Goal: Obtain resource: Download file/media

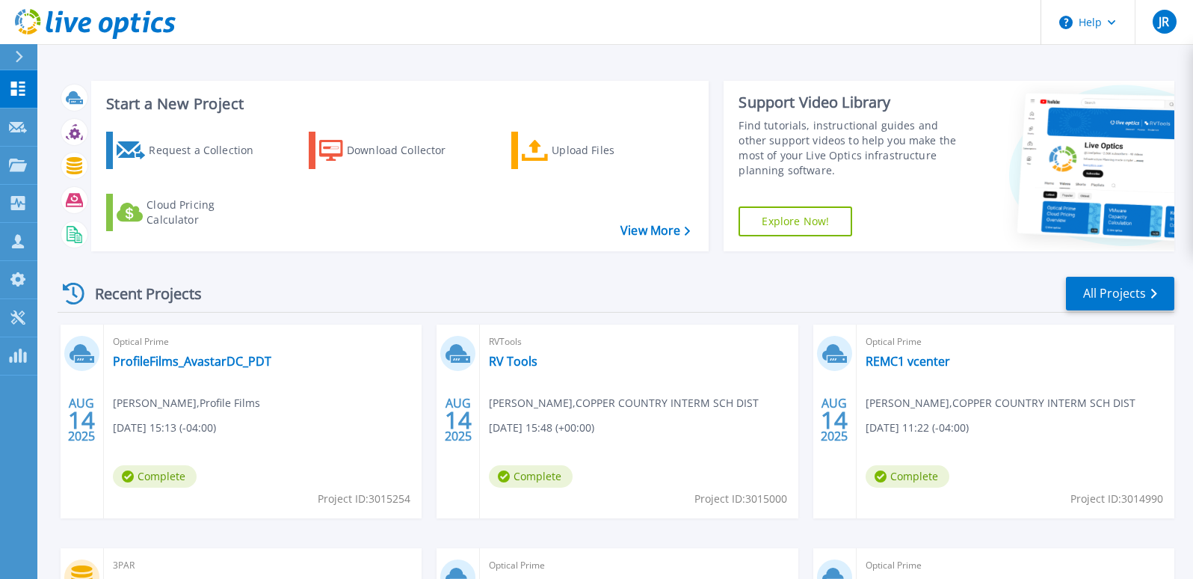
click at [369, 277] on div "Recent Projects All Projects" at bounding box center [616, 293] width 1117 height 37
click at [211, 364] on link "ProfileFilms_AvastarDC_PDT" at bounding box center [192, 361] width 159 height 15
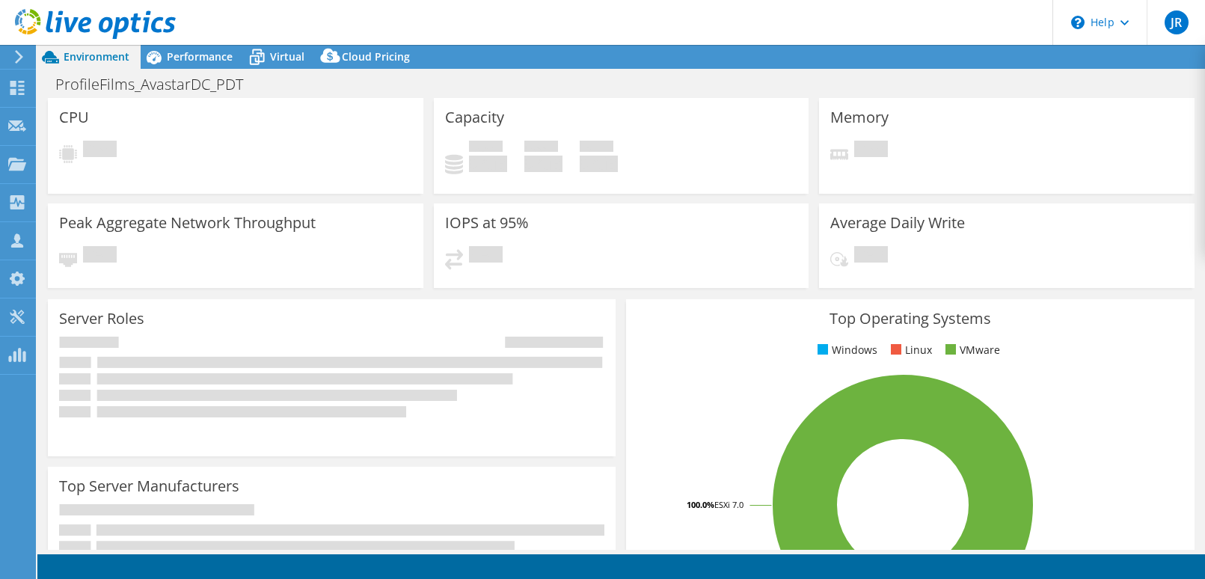
select select "USD"
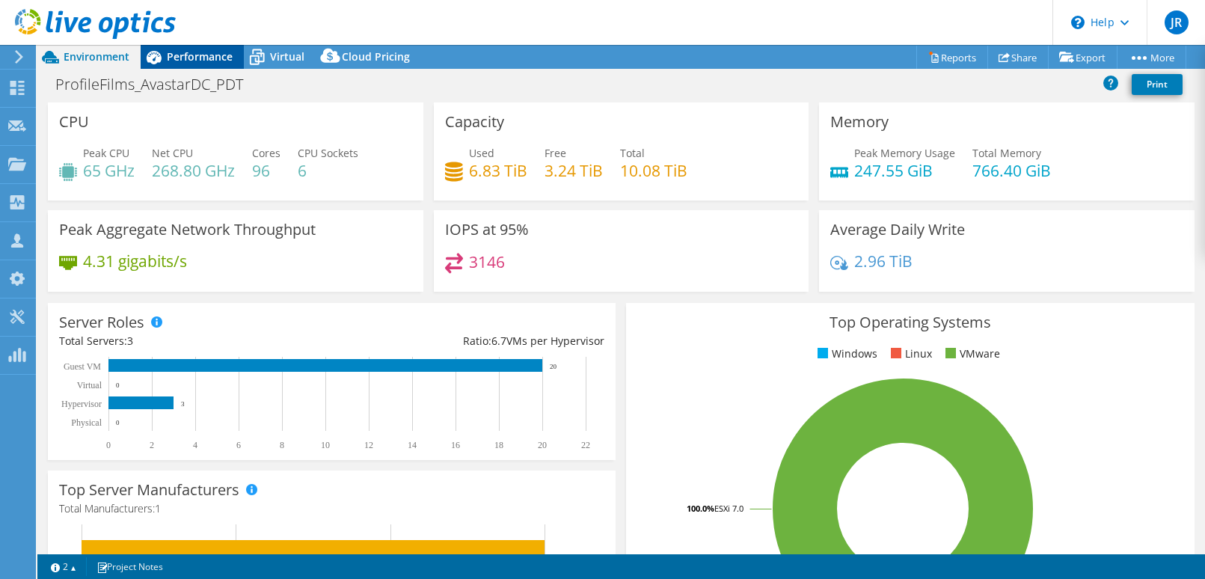
click at [208, 60] on span "Performance" at bounding box center [200, 56] width 66 height 14
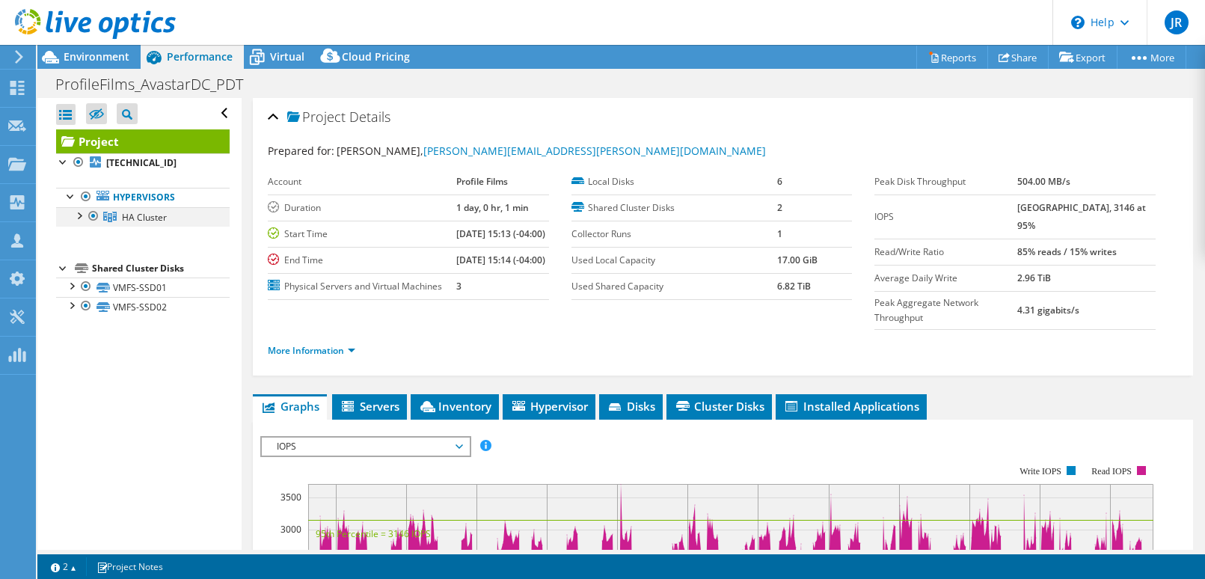
click at [79, 219] on div at bounding box center [78, 214] width 15 height 15
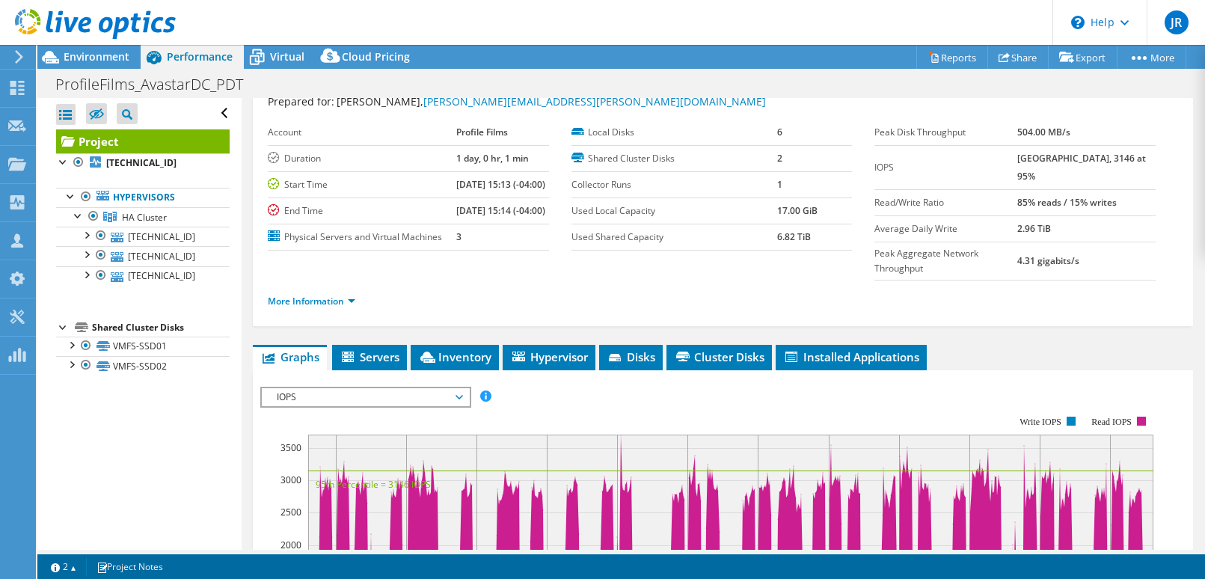
scroll to position [75, 0]
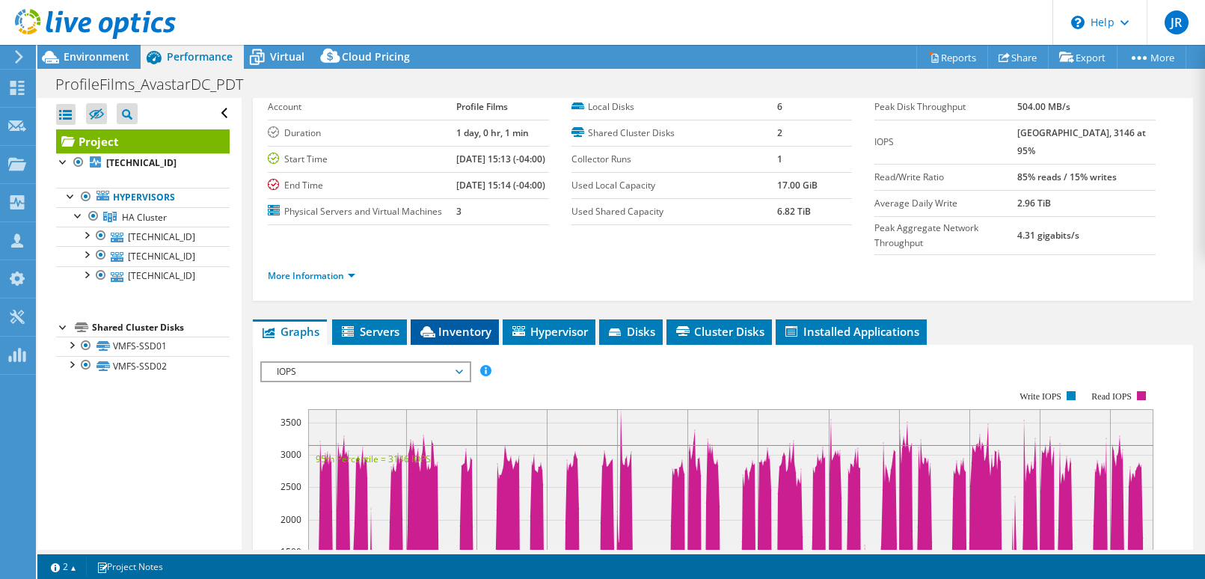
click at [455, 339] on span "Inventory" at bounding box center [454, 331] width 73 height 15
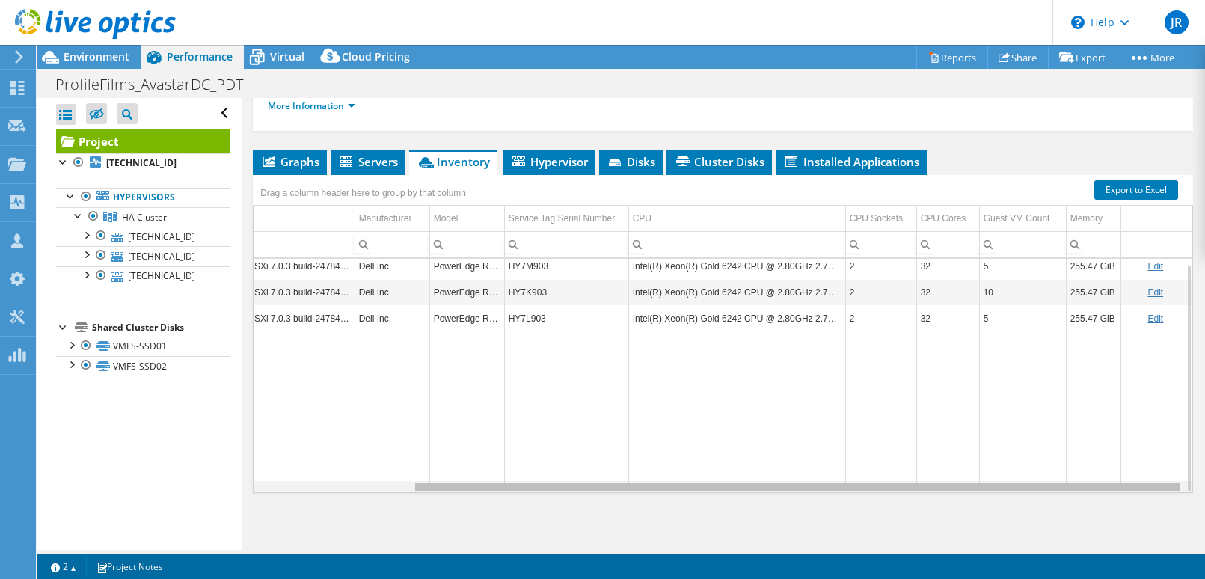
scroll to position [0, 194]
drag, startPoint x: 772, startPoint y: 488, endPoint x: 944, endPoint y: 481, distance: 171.4
click at [944, 481] on body "JR Channel Partner [PERSON_NAME] [EMAIL_ADDRESS][DOMAIN_NAME] People Driven Tec…" at bounding box center [602, 289] width 1205 height 579
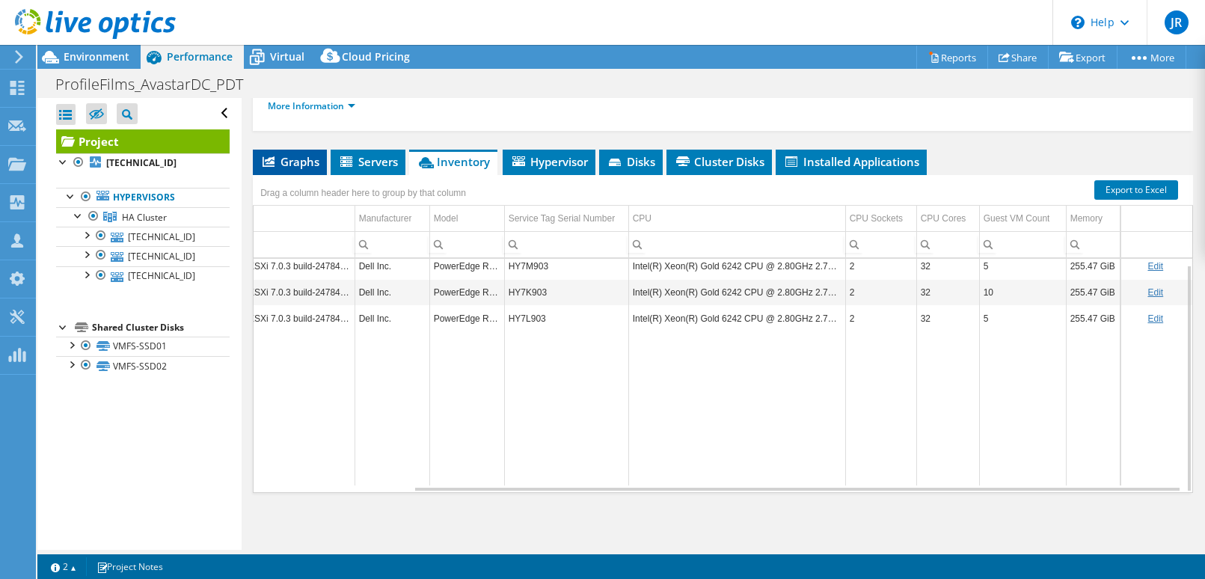
click at [293, 163] on span "Graphs" at bounding box center [289, 161] width 59 height 15
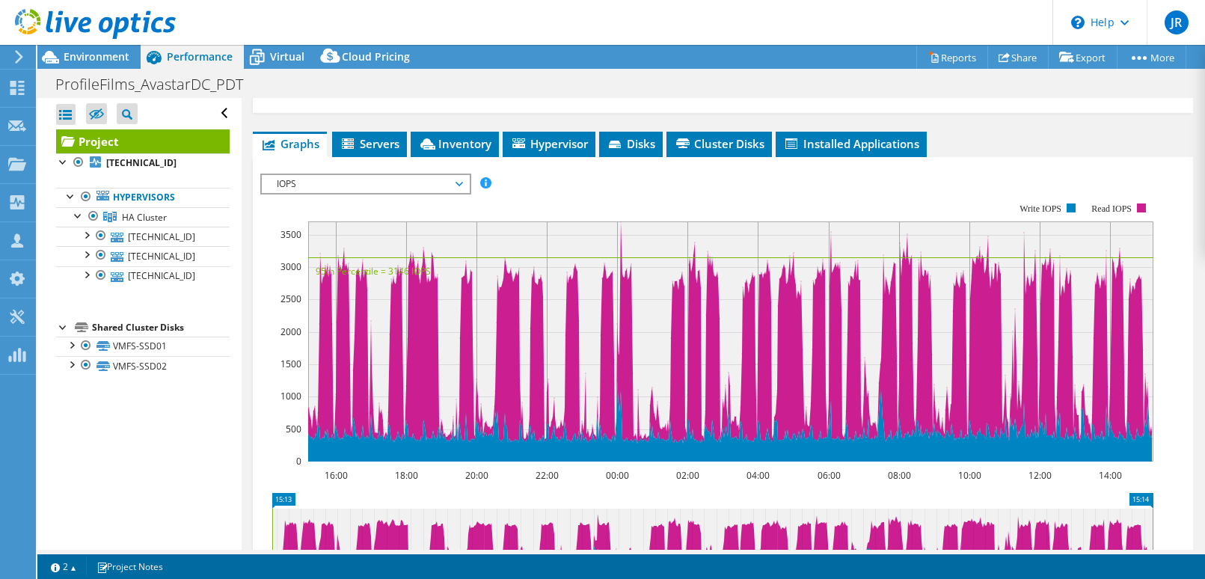
click at [458, 193] on span "IOPS" at bounding box center [365, 184] width 192 height 18
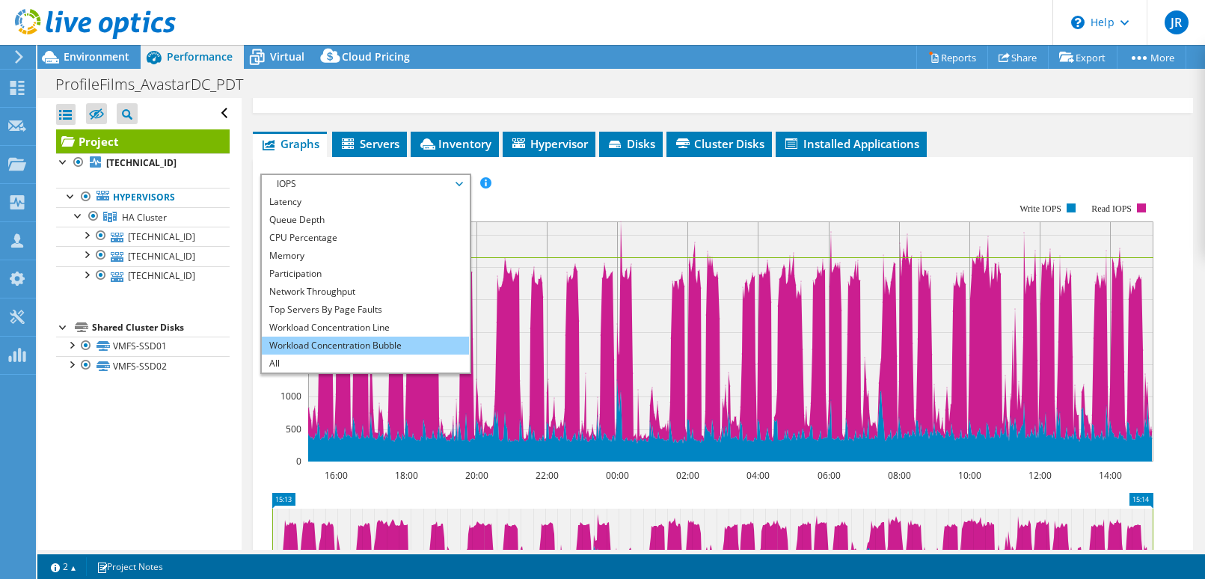
scroll to position [412, 0]
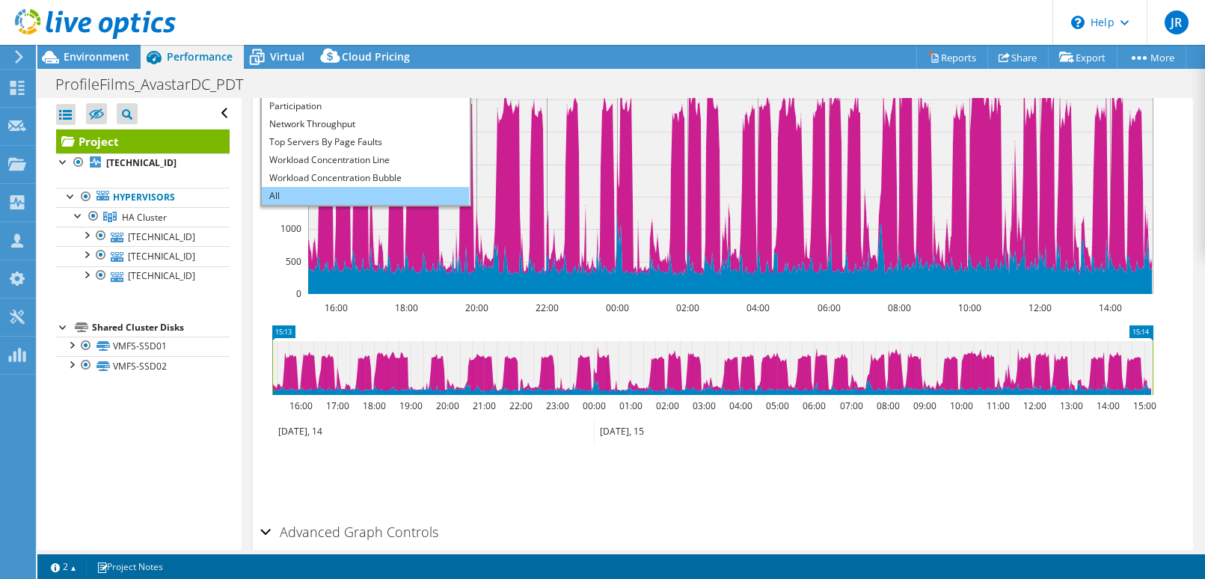
click at [329, 227] on div "IOPS Disk Throughput IO Size Latency Queue Depth CPU Percentage Memory Page Fau…" at bounding box center [722, 261] width 925 height 511
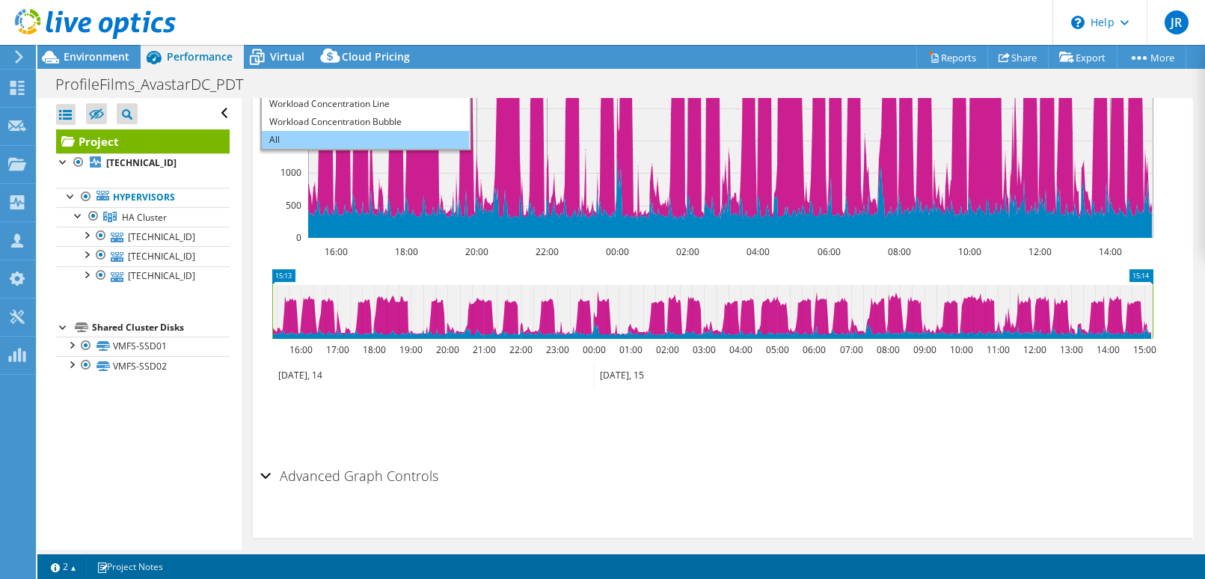
scroll to position [487, 0]
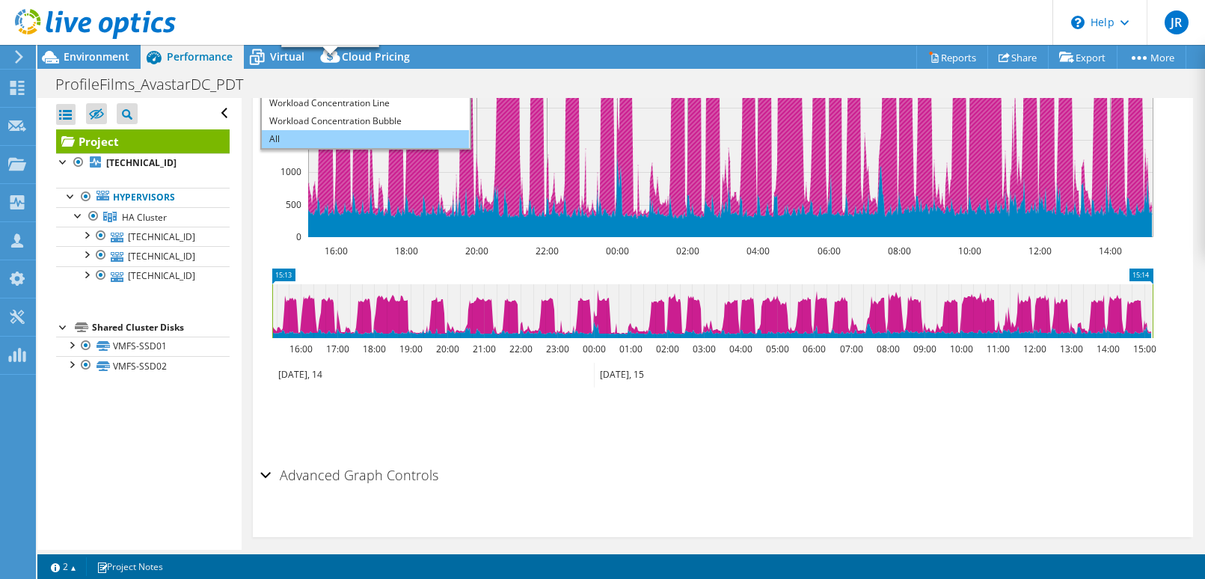
click at [310, 148] on li "All" at bounding box center [365, 139] width 207 height 18
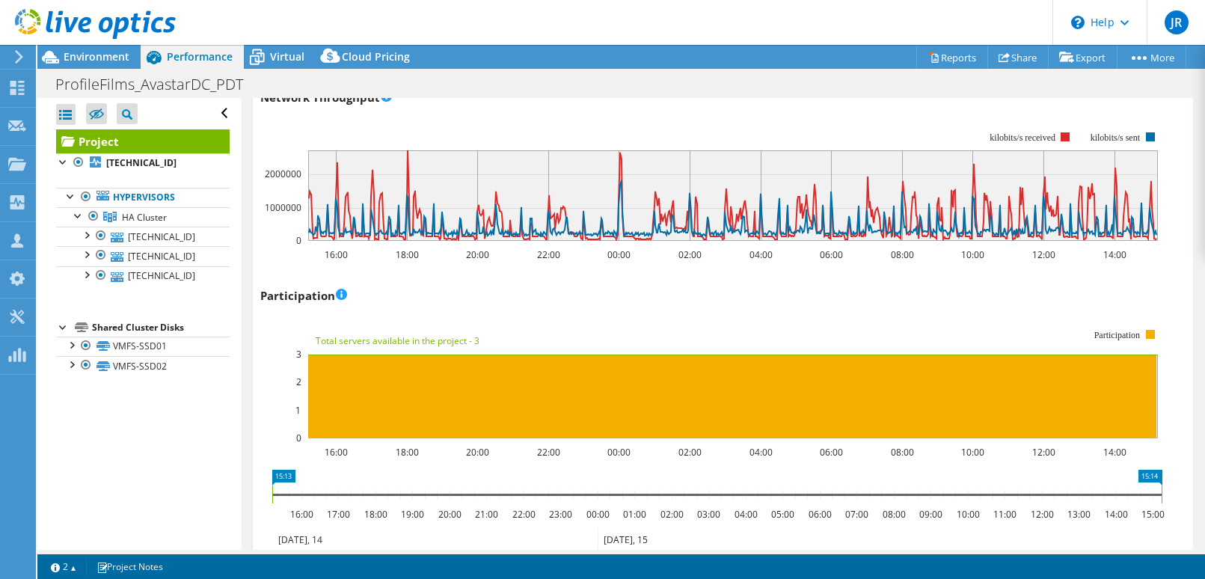
scroll to position [1758, 0]
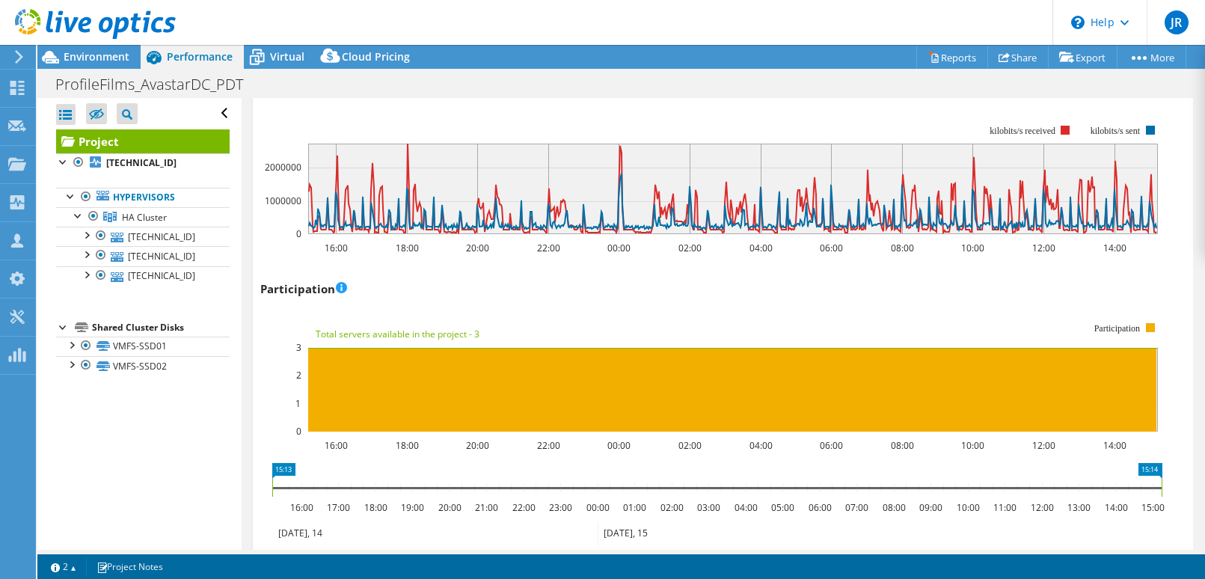
click at [941, 58] on link "Reports" at bounding box center [952, 57] width 72 height 23
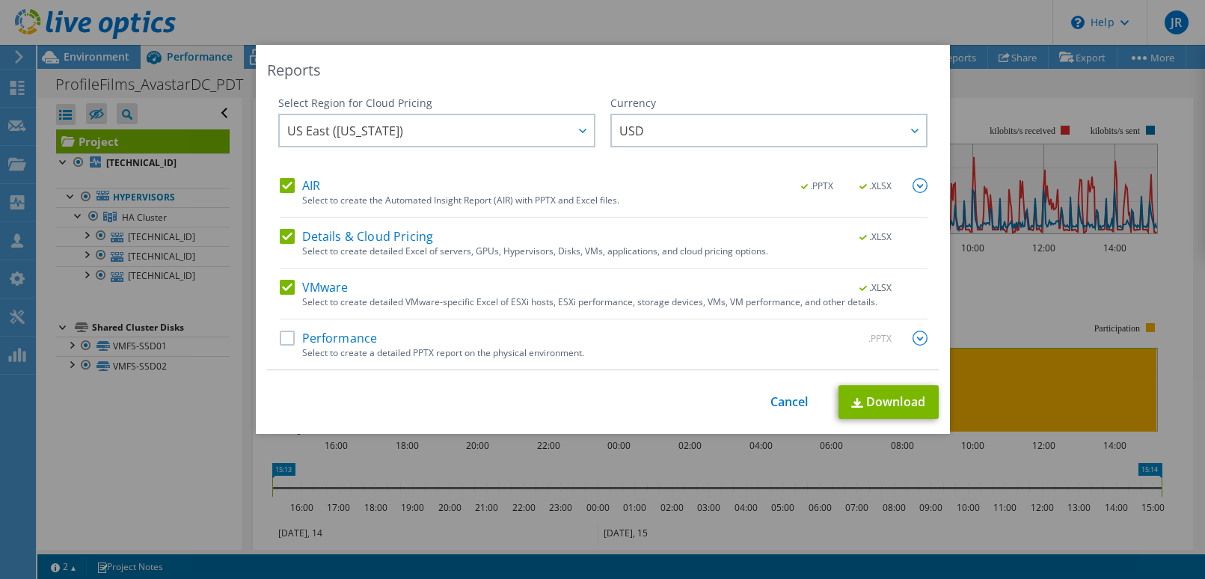
click at [280, 184] on label "AIR" at bounding box center [300, 185] width 40 height 15
click at [0, 0] on input "AIR" at bounding box center [0, 0] width 0 height 0
click at [897, 407] on link "Download" at bounding box center [888, 402] width 100 height 34
click at [18, 443] on div "Reports Select Region for Cloud Pricing Asia Pacific ([GEOGRAPHIC_DATA]) [GEOGR…" at bounding box center [602, 289] width 1205 height 489
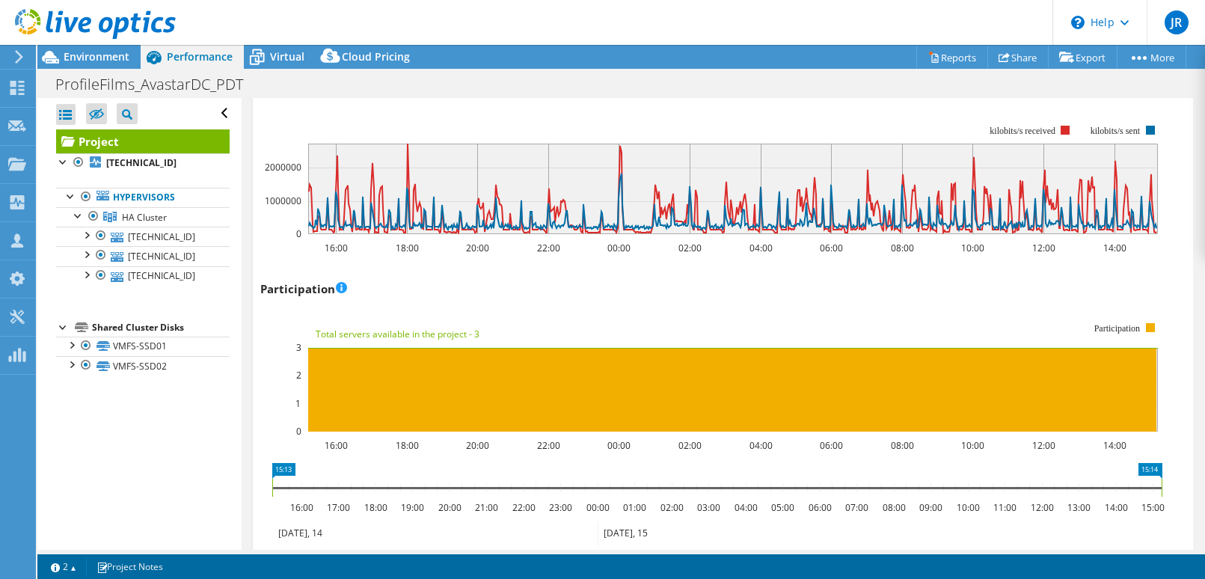
click at [197, 427] on div "Open All Close All Hide Excluded Nodes Project Tree Filter" at bounding box center [138, 324] width 203 height 452
